Goal: Information Seeking & Learning: Check status

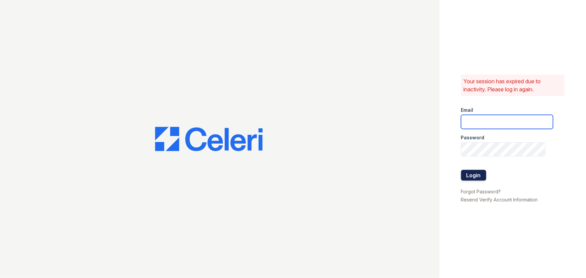
type input "brixton2@cafmanagement.com"
click at [478, 177] on button "Login" at bounding box center [473, 175] width 25 height 11
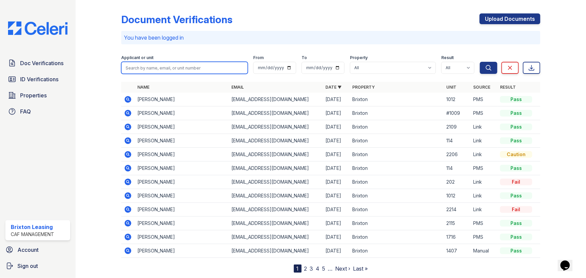
click at [164, 71] on input "search" at bounding box center [184, 68] width 127 height 12
type input "jasmine"
click at [480, 62] on button "Search" at bounding box center [488, 68] width 17 height 12
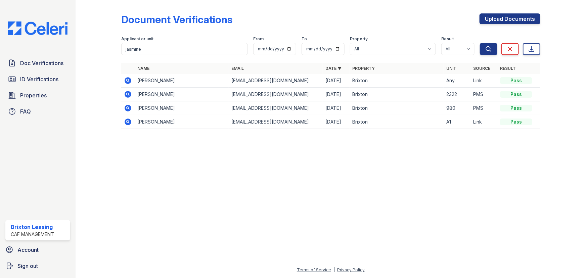
click at [124, 77] on icon at bounding box center [128, 81] width 8 height 8
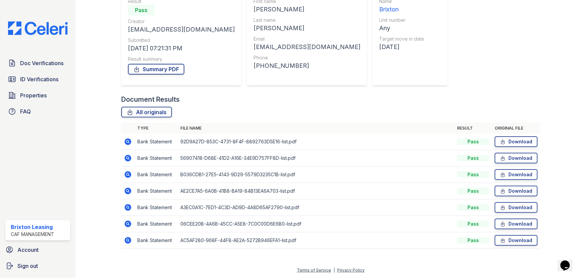
click at [128, 193] on icon at bounding box center [128, 191] width 7 height 7
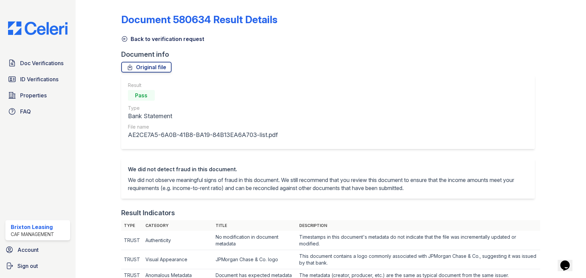
drag, startPoint x: 127, startPoint y: 38, endPoint x: 126, endPoint y: 16, distance: 21.8
click at [127, 38] on icon at bounding box center [124, 39] width 5 height 5
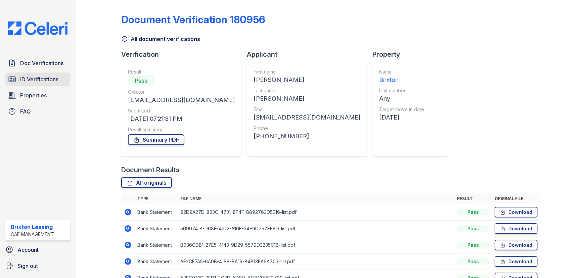
click at [17, 80] on link "ID Verifications" at bounding box center [37, 79] width 65 height 13
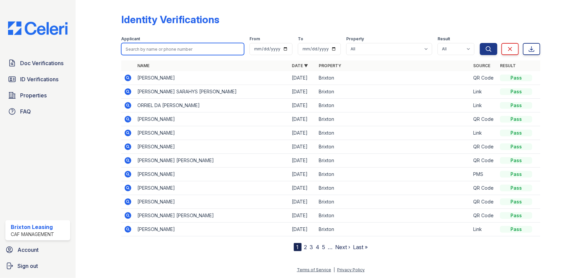
click at [185, 53] on input "search" at bounding box center [182, 49] width 123 height 12
type input "kristyel"
click at [480, 43] on button "Search" at bounding box center [488, 49] width 17 height 12
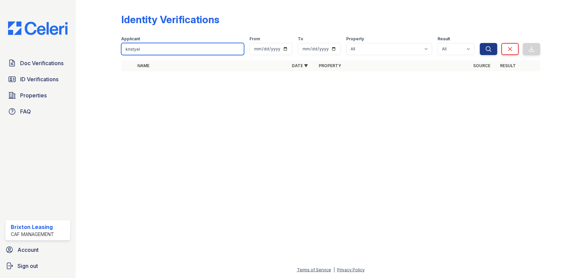
click at [185, 53] on input "kristyel" at bounding box center [182, 49] width 123 height 12
type input "kristel"
click at [480, 43] on button "Search" at bounding box center [488, 49] width 17 height 12
click at [158, 44] on input "kristel" at bounding box center [182, 49] width 123 height 12
click at [236, 48] on input "kristel" at bounding box center [182, 49] width 123 height 12
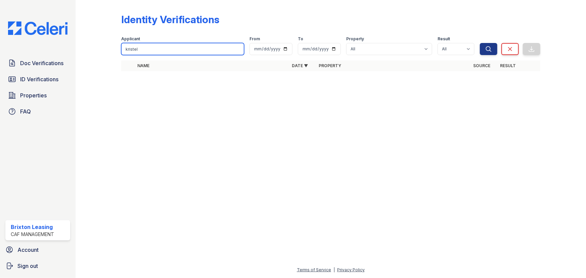
click at [238, 48] on input "kristel" at bounding box center [182, 49] width 123 height 12
drag, startPoint x: 221, startPoint y: 49, endPoint x: 226, endPoint y: 48, distance: 5.3
click at [221, 49] on input "search" at bounding box center [182, 49] width 123 height 12
type input "destiny"
click at [480, 43] on button "Search" at bounding box center [488, 49] width 17 height 12
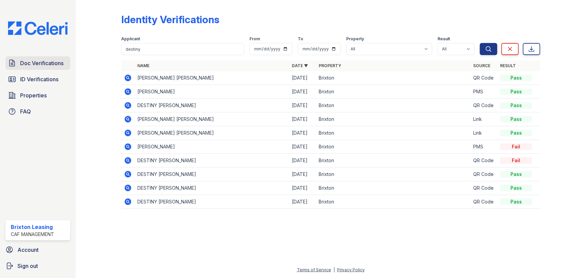
drag, startPoint x: 40, startPoint y: 67, endPoint x: 49, endPoint y: 58, distance: 12.6
click at [40, 67] on span "Doc Verifications" at bounding box center [41, 63] width 43 height 8
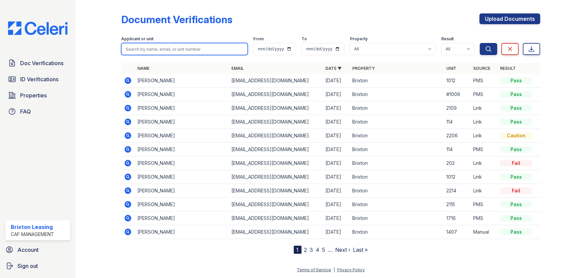
click at [154, 48] on input "search" at bounding box center [184, 49] width 127 height 12
type input "destiny"
click at [480, 43] on button "Search" at bounding box center [488, 49] width 17 height 12
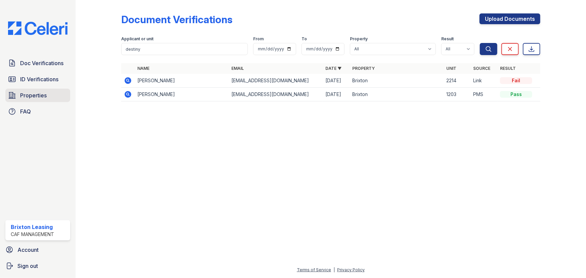
click at [41, 94] on span "Properties" at bounding box center [33, 95] width 27 height 8
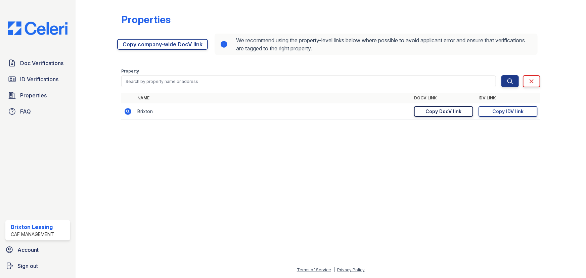
click at [441, 112] on div "Copy DocV link" at bounding box center [444, 111] width 36 height 7
click at [49, 64] on span "Doc Verifications" at bounding box center [41, 63] width 43 height 8
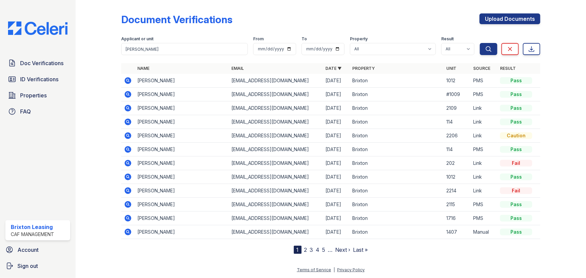
type input "[PERSON_NAME]"
click at [480, 43] on button "Search" at bounding box center [488, 49] width 17 height 12
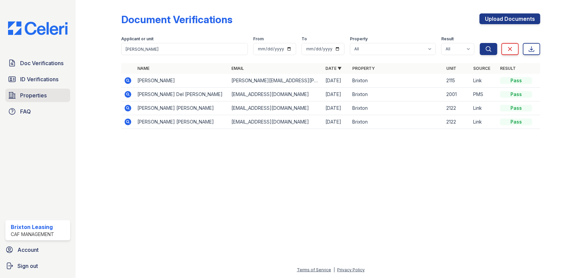
click at [32, 100] on link "Properties" at bounding box center [37, 95] width 65 height 13
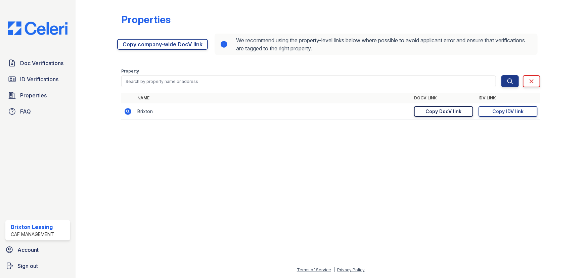
click at [455, 109] on div "Copy DocV link" at bounding box center [444, 111] width 36 height 7
